Goal: Information Seeking & Learning: Learn about a topic

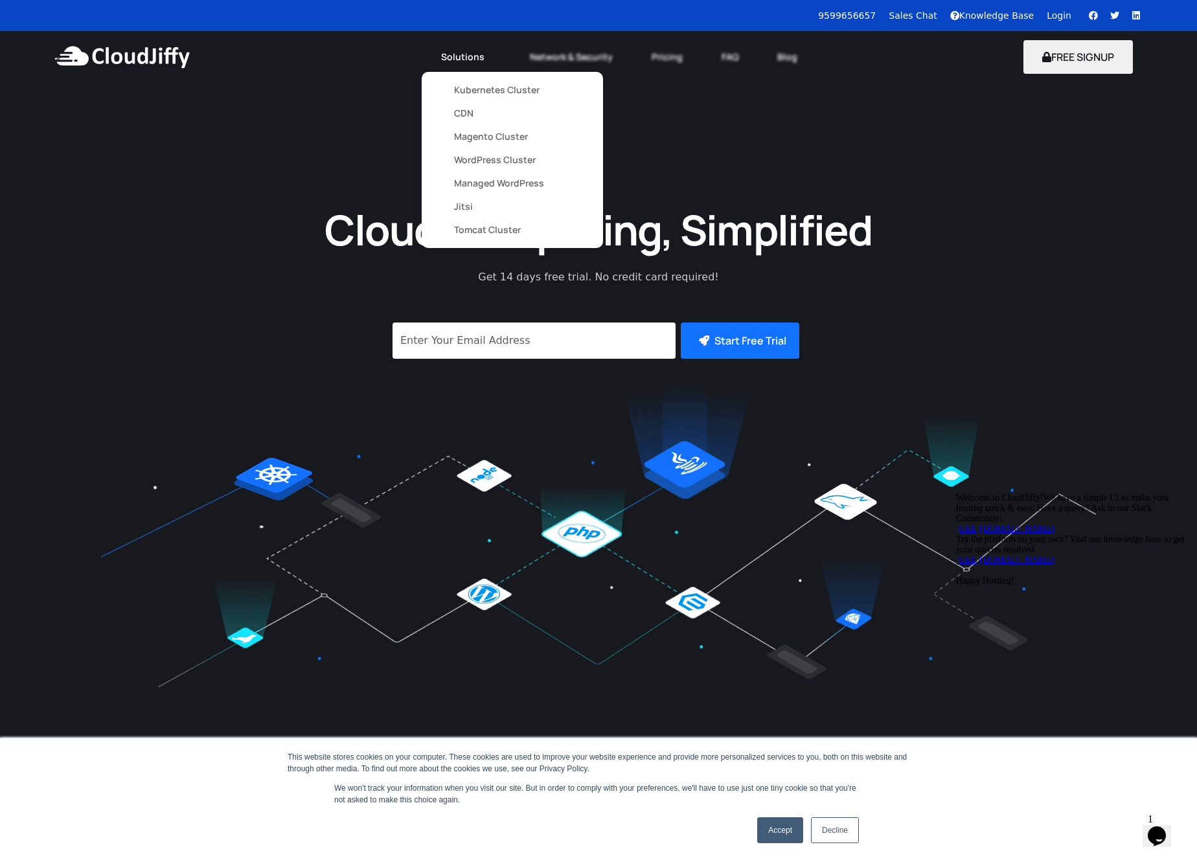
click at [493, 135] on link "Magento Cluster" at bounding box center [512, 136] width 117 height 23
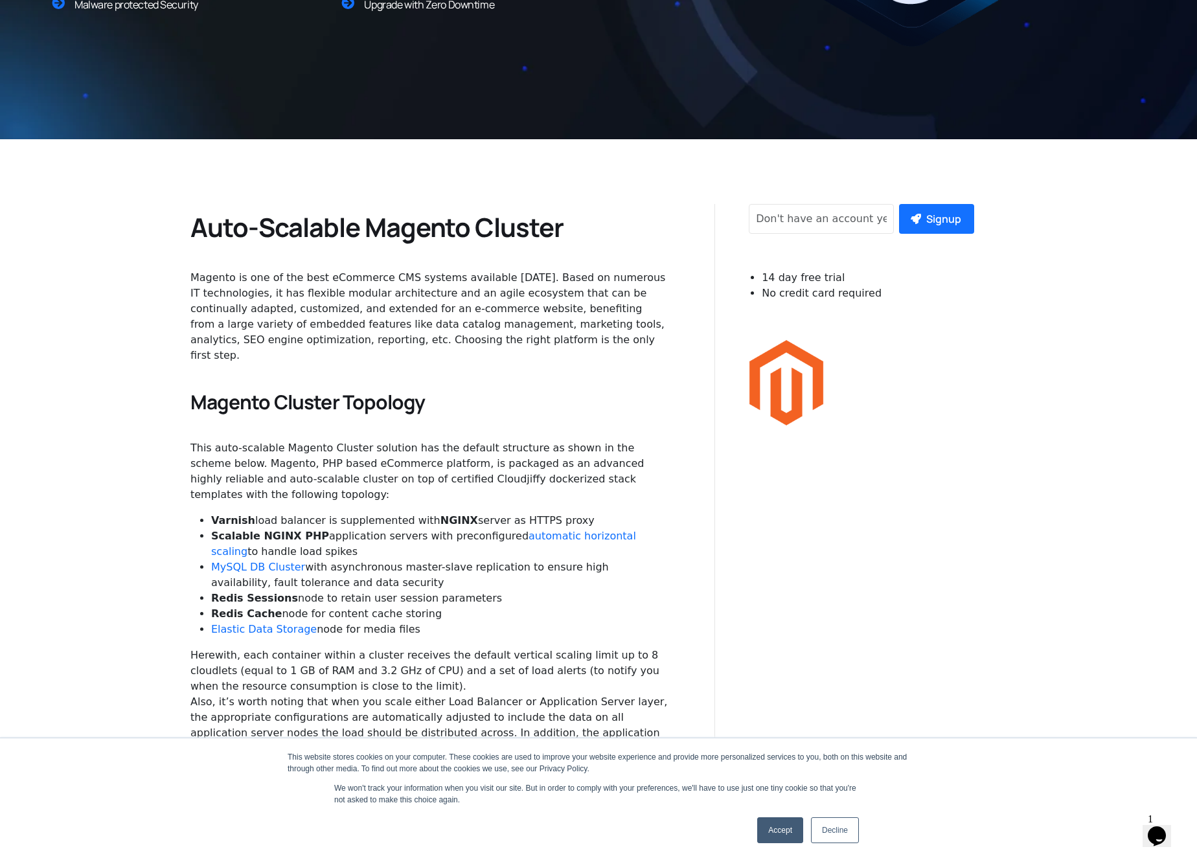
scroll to position [444, 0]
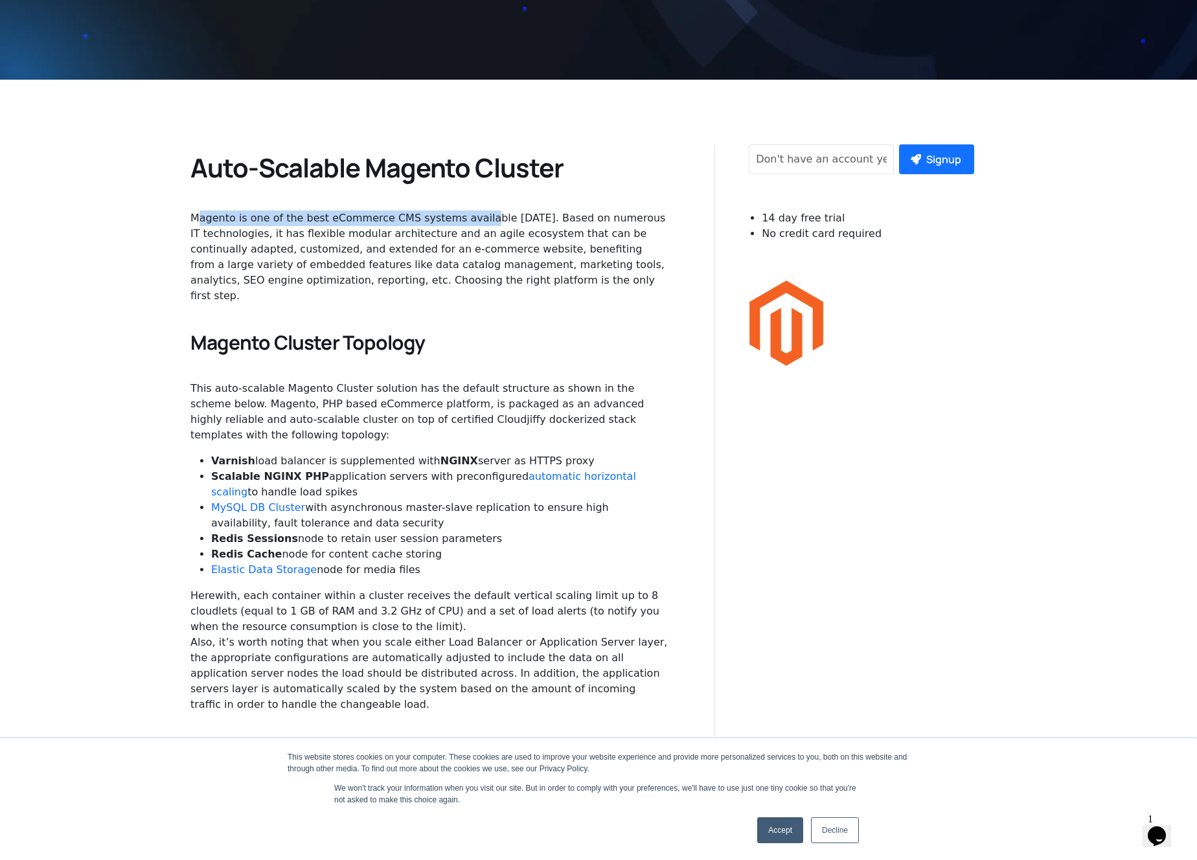
drag, startPoint x: 230, startPoint y: 208, endPoint x: 468, endPoint y: 221, distance: 238.6
click at [468, 221] on div "Magento is one of the best eCommerce CMS systems available today. Based on nume…" at bounding box center [429, 250] width 478 height 106
click at [468, 221] on div "Magento is one of the best eCommerce CMS systems available today. Based on nume…" at bounding box center [429, 256] width 478 height 93
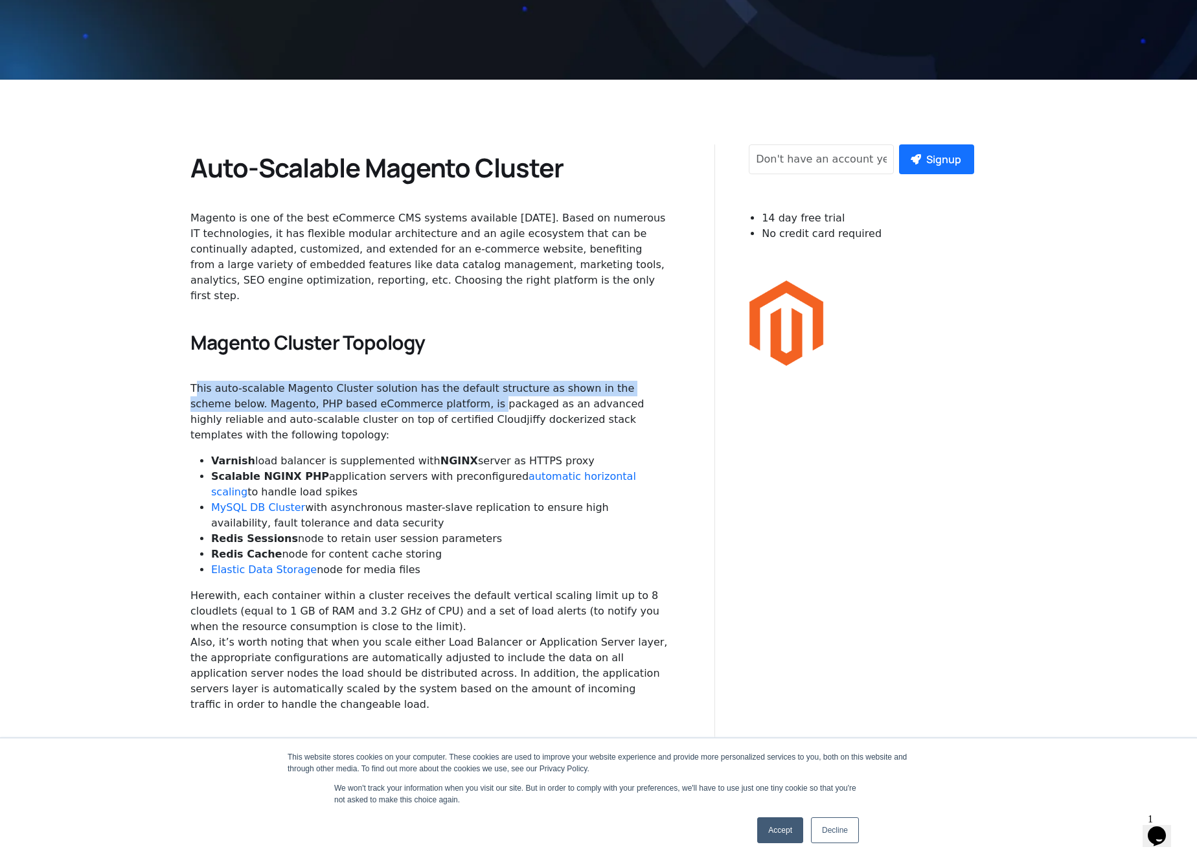
drag, startPoint x: 179, startPoint y: 365, endPoint x: 404, endPoint y: 388, distance: 226.5
click at [404, 388] on div "This auto-scalable Magento Cluster solution has the default structure as shown …" at bounding box center [429, 547] width 478 height 332
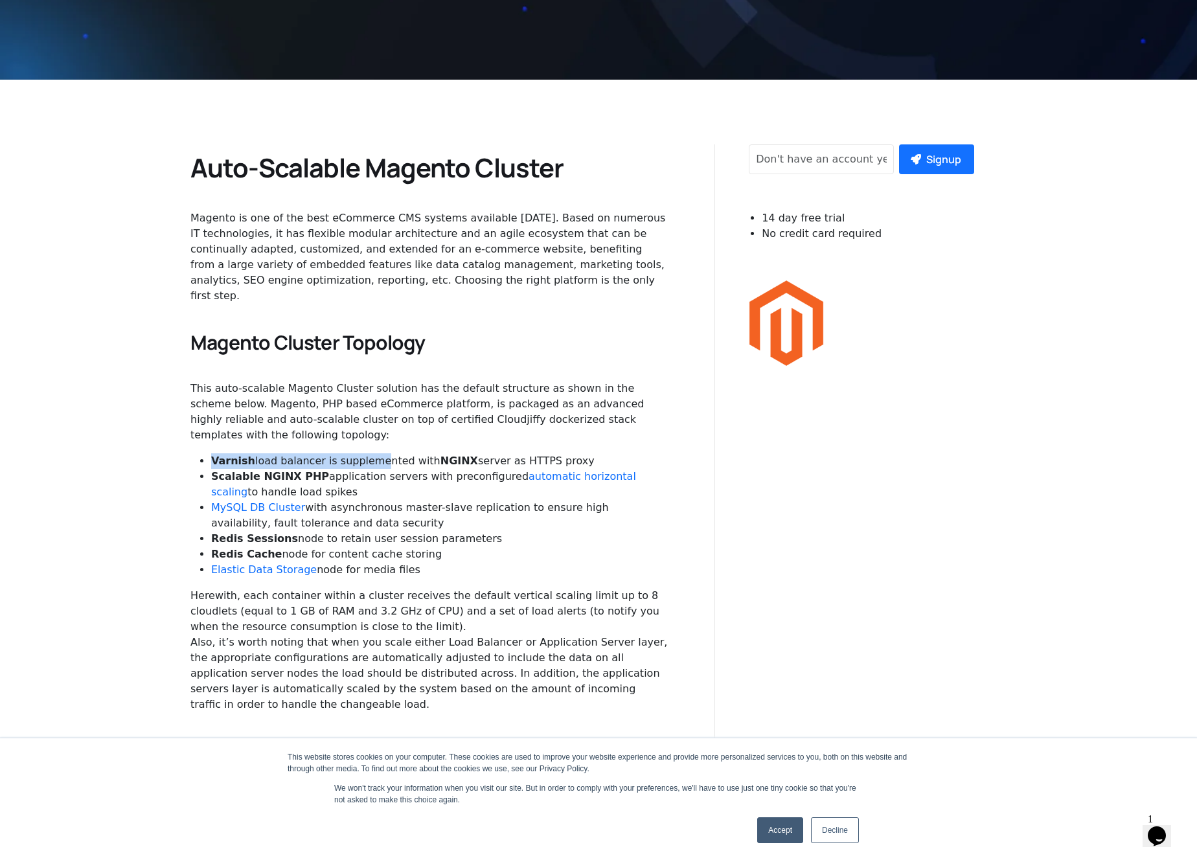
drag, startPoint x: 209, startPoint y: 435, endPoint x: 365, endPoint y: 433, distance: 156.1
click at [365, 453] on ul "Varnish load balancer is supplemented with NGINX server as HTTPS proxy Scalable…" at bounding box center [429, 515] width 478 height 124
click at [365, 453] on li "Varnish load balancer is supplemented with NGINX server as HTTPS proxy" at bounding box center [440, 461] width 458 height 16
drag, startPoint x: 276, startPoint y: 449, endPoint x: 418, endPoint y: 449, distance: 141.8
click at [418, 469] on li "Scalable NGINX PHP application servers with preconfigured automatic horizontal …" at bounding box center [440, 484] width 458 height 31
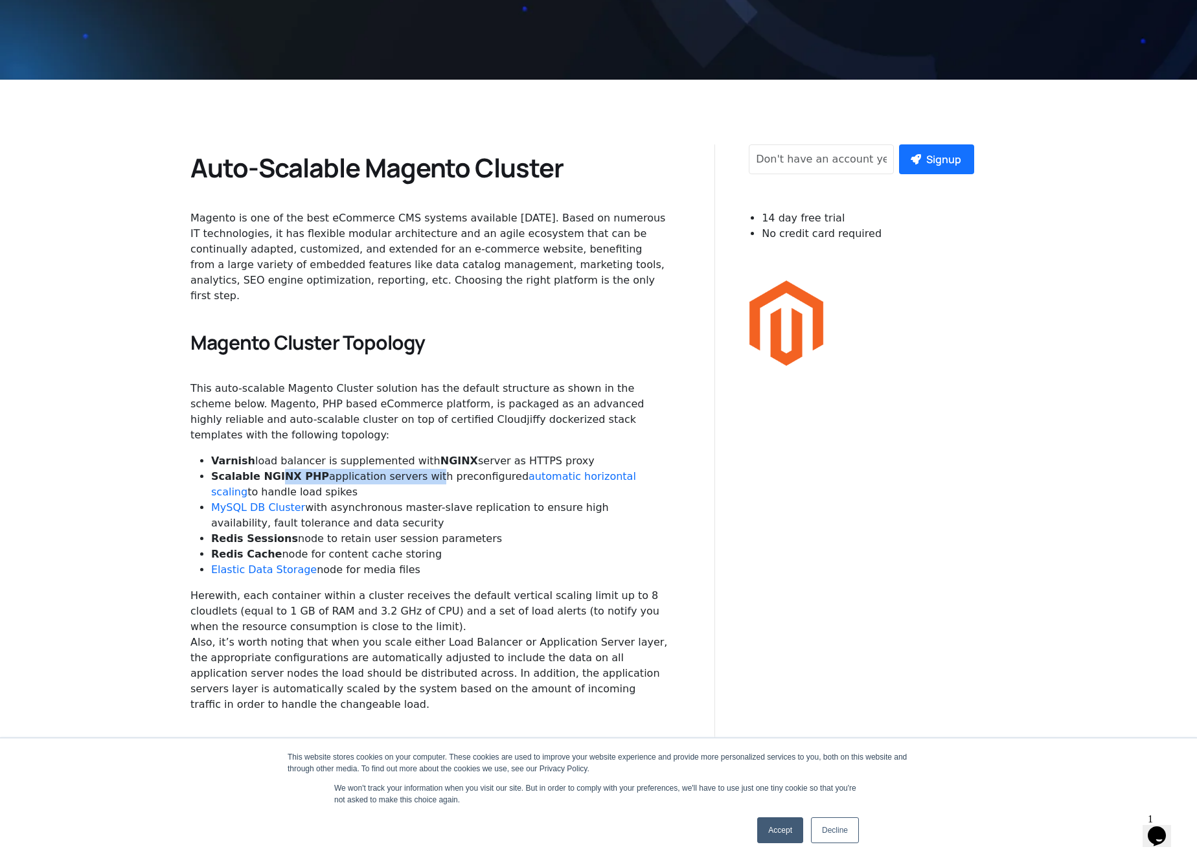
click at [418, 469] on li "Scalable NGINX PHP application servers with preconfigured automatic horizontal …" at bounding box center [440, 484] width 458 height 31
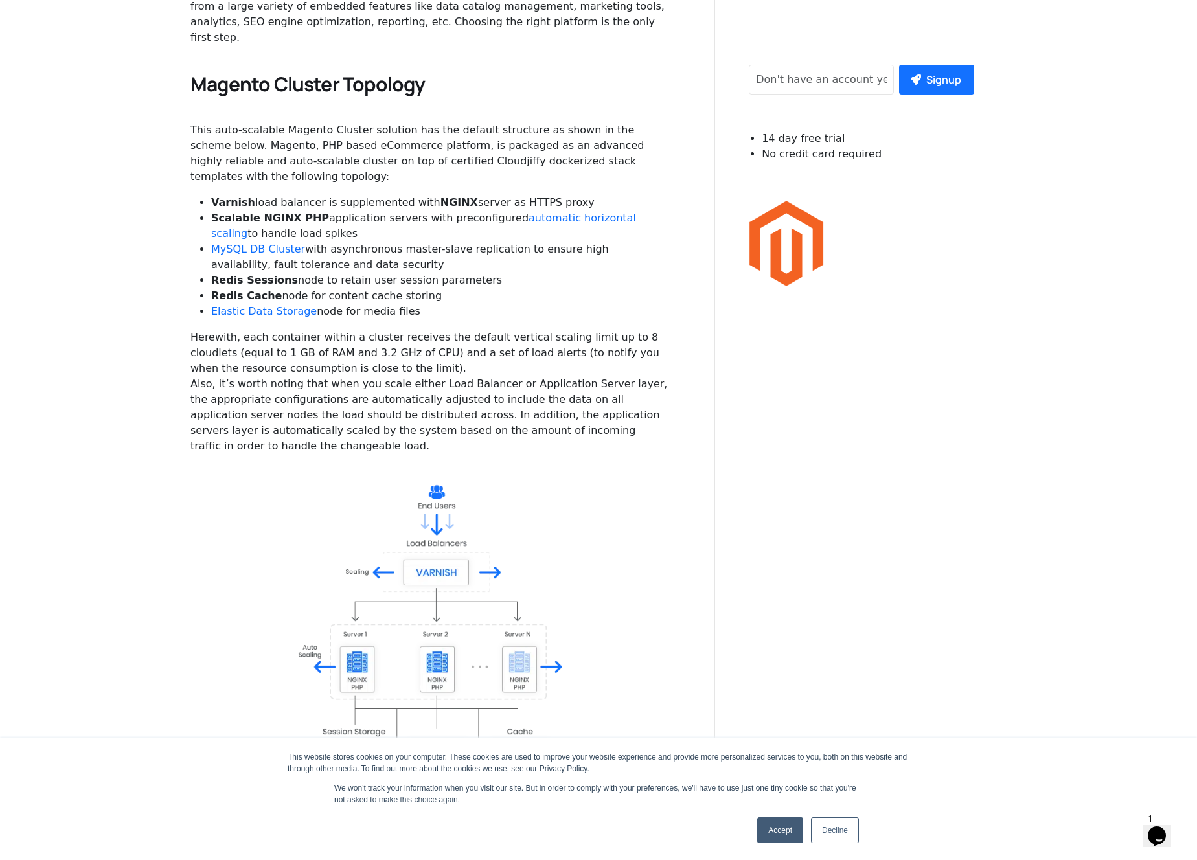
scroll to position [782, 0]
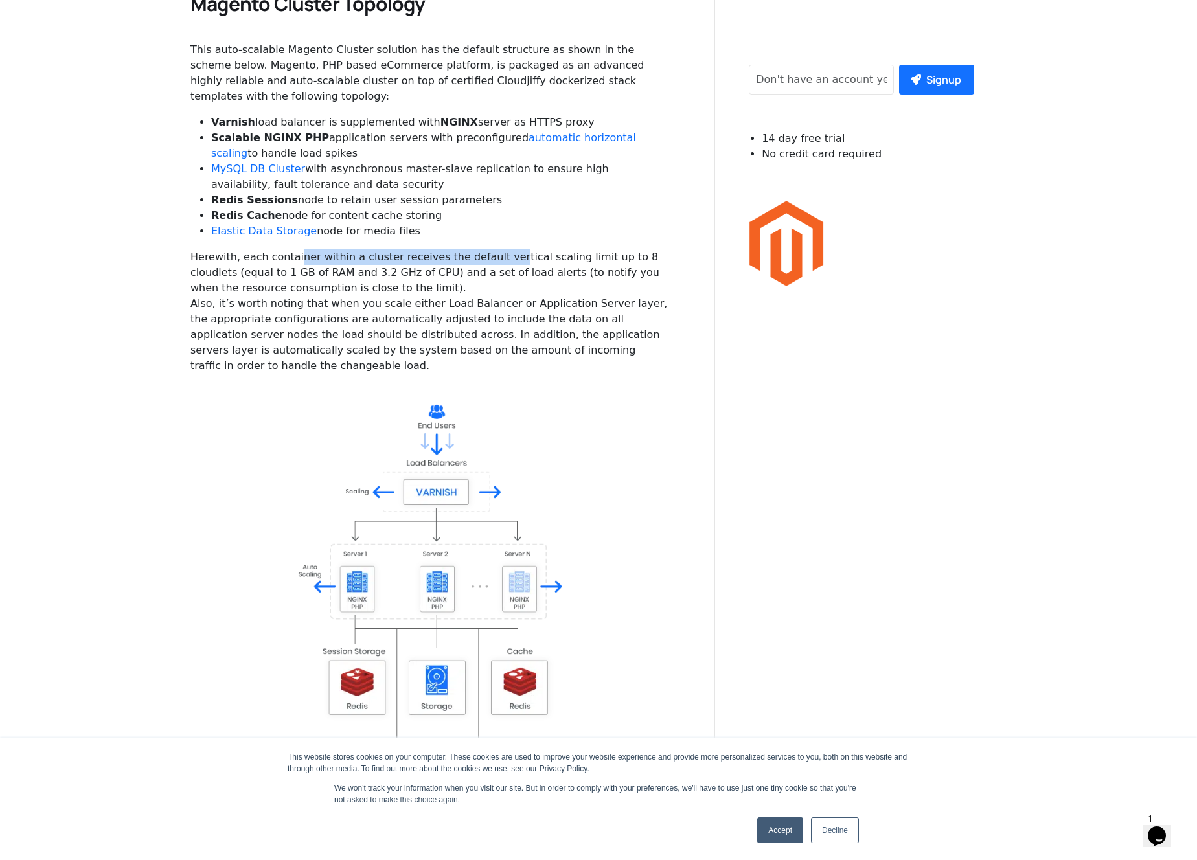
drag, startPoint x: 291, startPoint y: 221, endPoint x: 497, endPoint y: 229, distance: 206.0
click at [493, 229] on div "This auto-scalable Magento Cluster solution has the default structure as shown …" at bounding box center [429, 208] width 478 height 332
click at [497, 229] on div "This auto-scalable Magento Cluster solution has the default structure as shown …" at bounding box center [429, 208] width 478 height 332
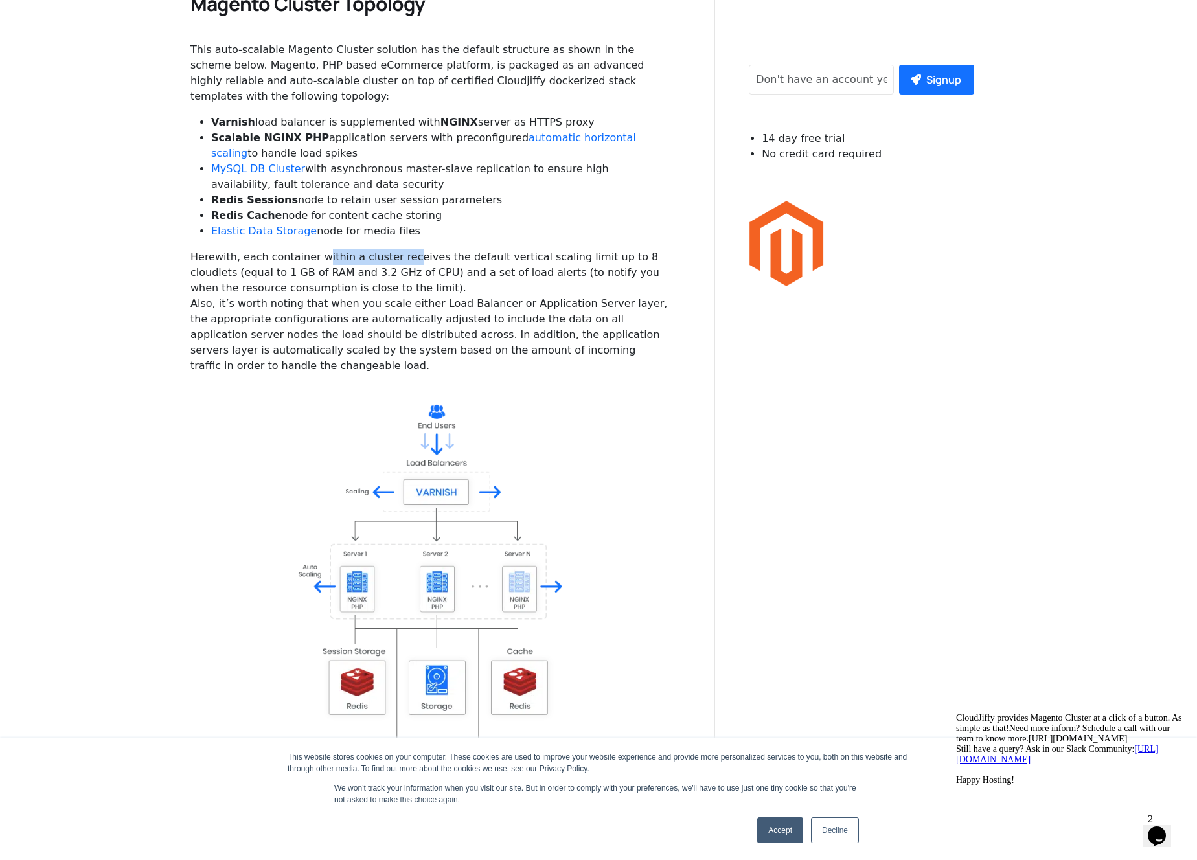
drag, startPoint x: 315, startPoint y: 229, endPoint x: 397, endPoint y: 229, distance: 81.6
click at [397, 229] on div "This auto-scalable Magento Cluster solution has the default structure as shown …" at bounding box center [429, 208] width 478 height 332
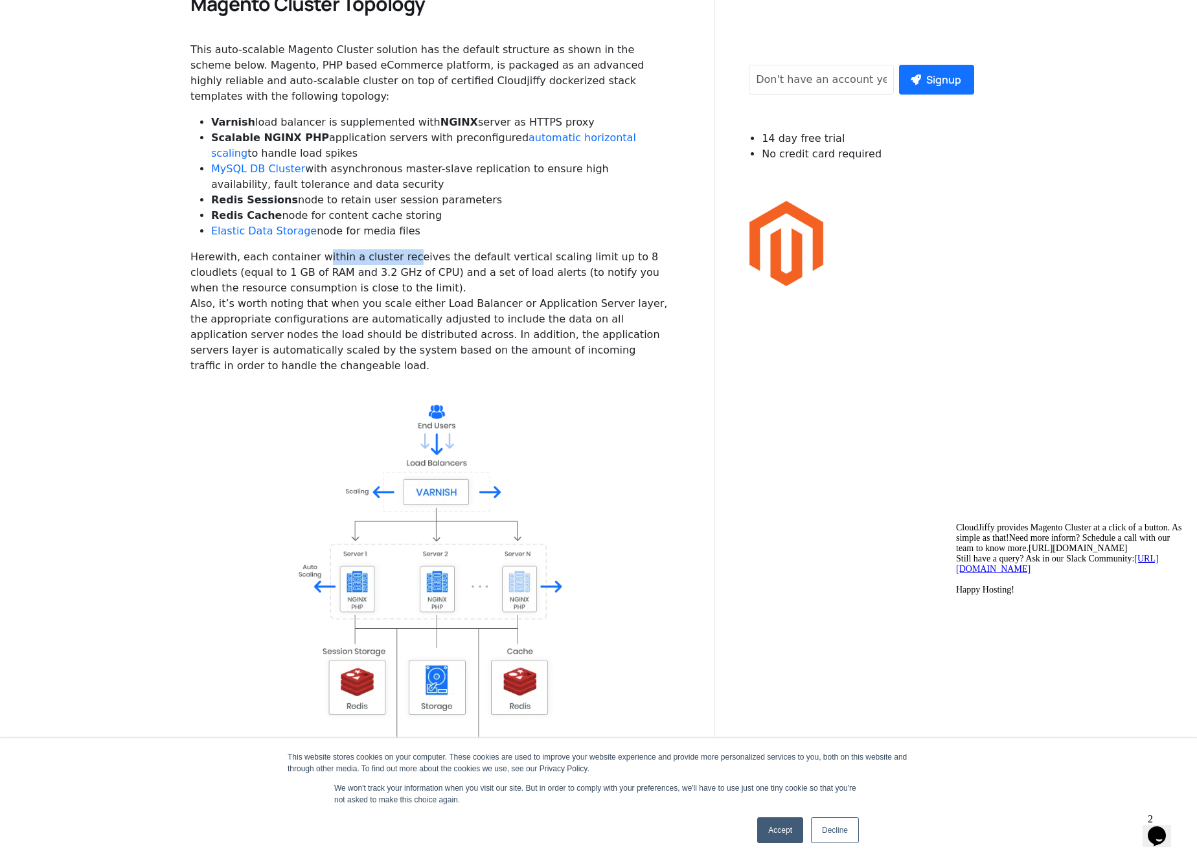
click at [397, 229] on div "This auto-scalable Magento Cluster solution has the default structure as shown …" at bounding box center [429, 208] width 478 height 332
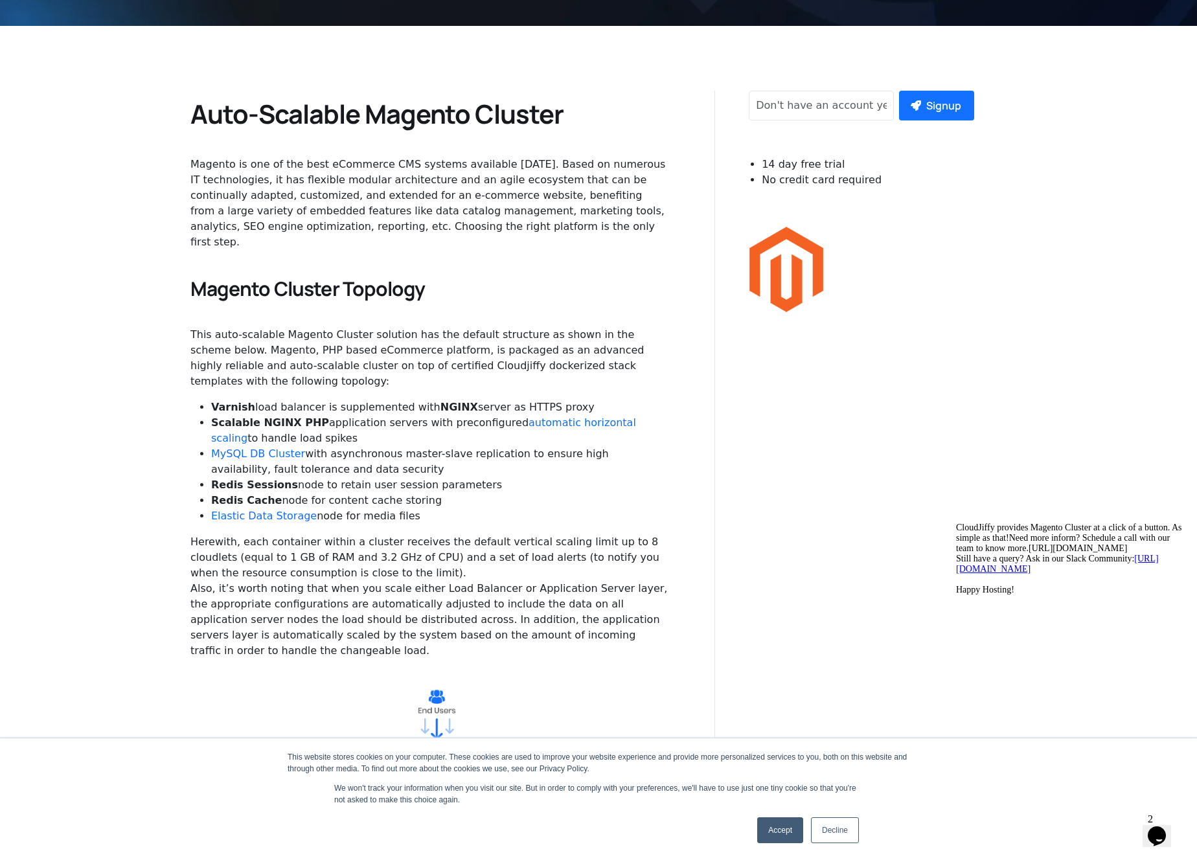
scroll to position [0, 0]
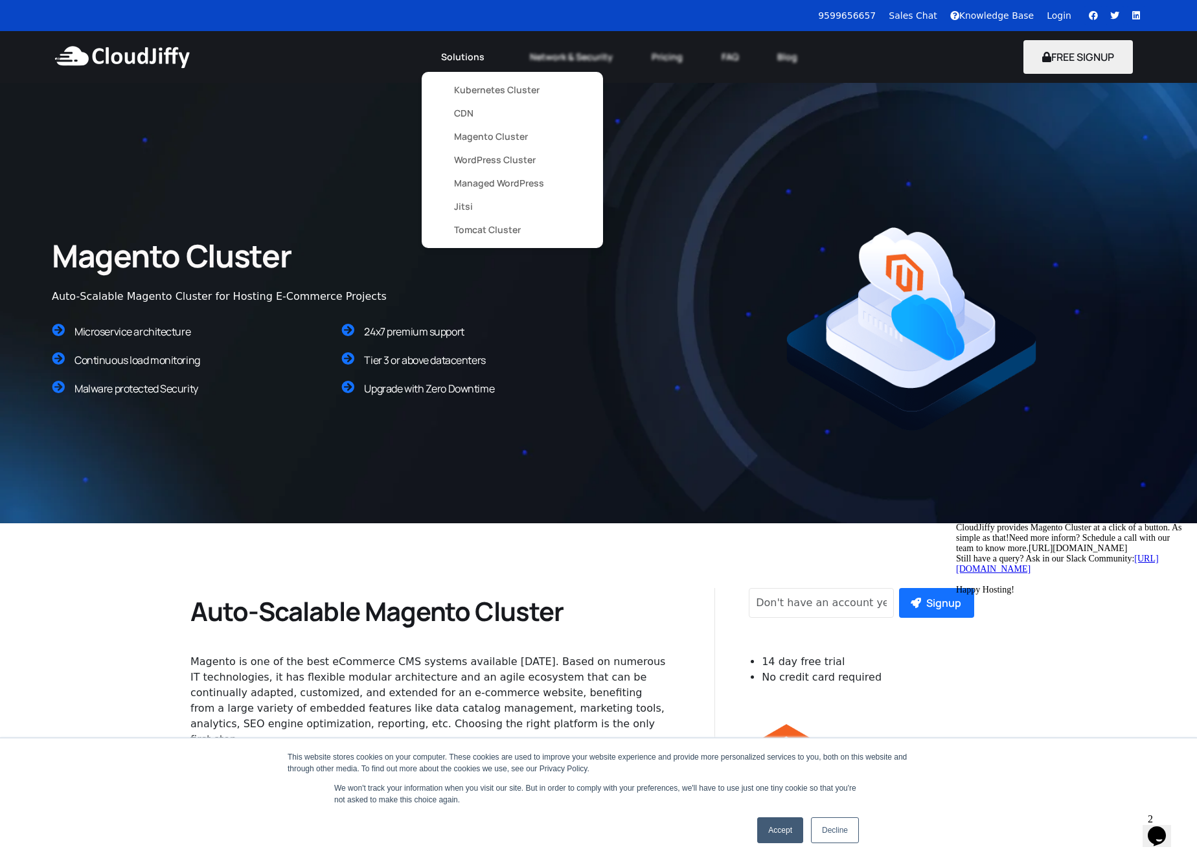
click at [501, 154] on link "WordPress Cluster" at bounding box center [512, 159] width 117 height 23
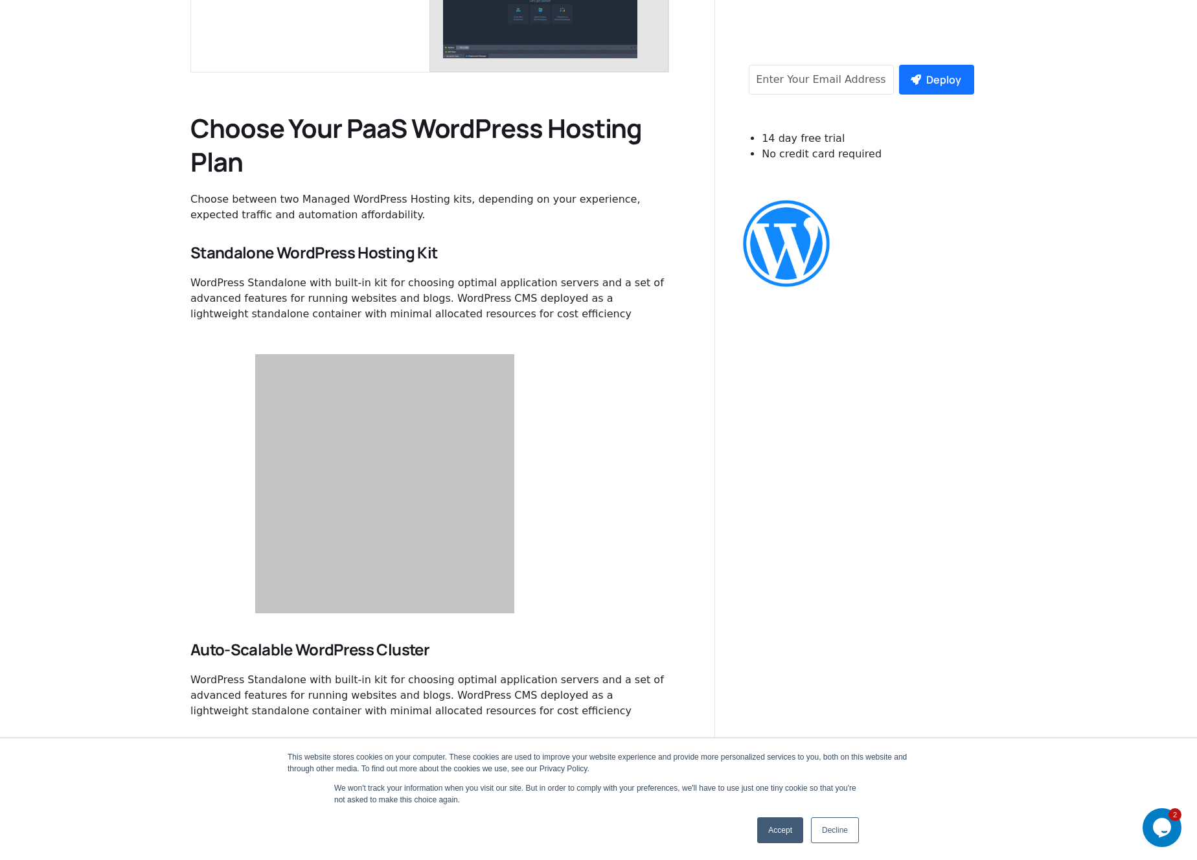
scroll to position [2007, 0]
